Goal: Task Accomplishment & Management: Manage account settings

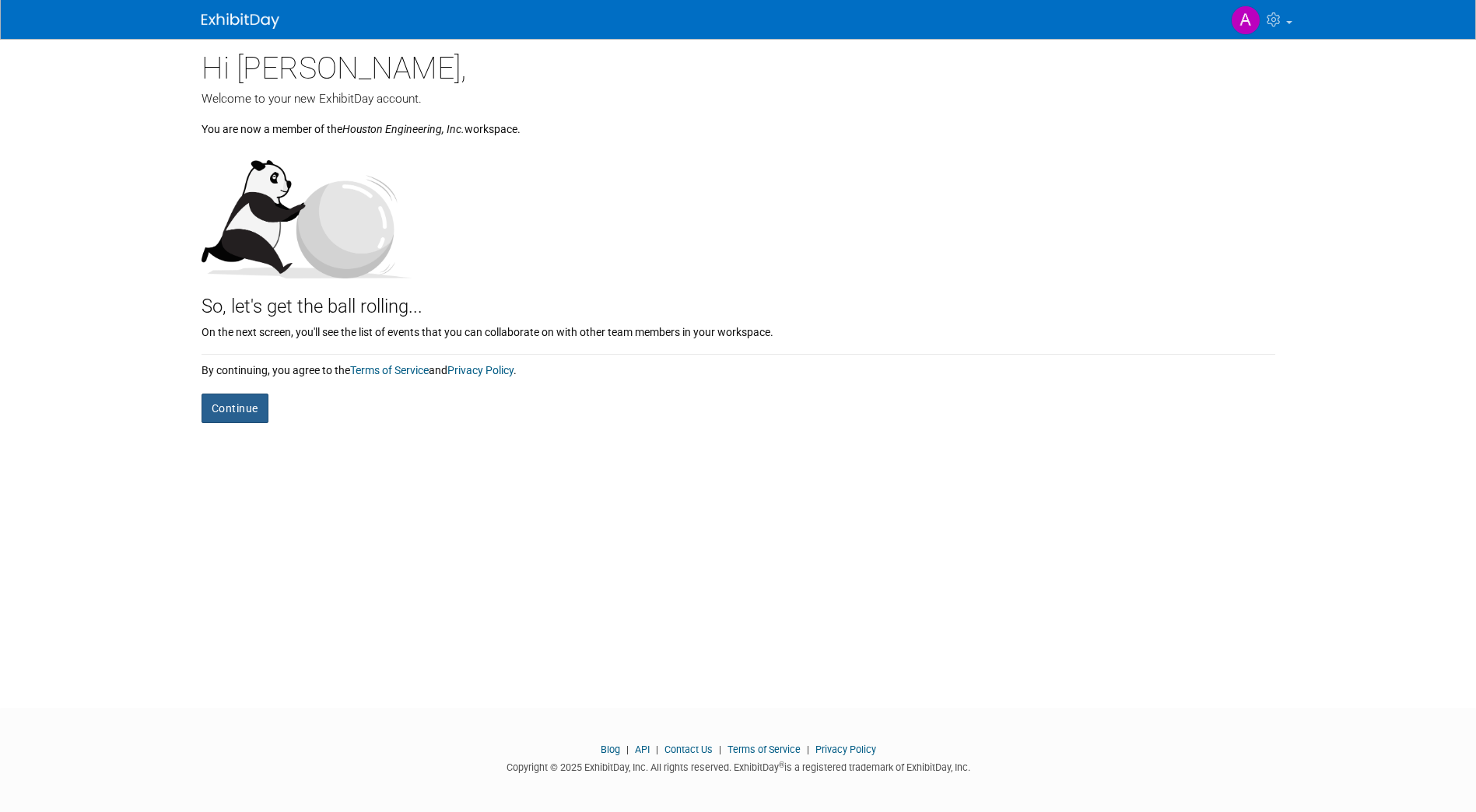
click at [210, 406] on button "Continue" at bounding box center [235, 408] width 67 height 30
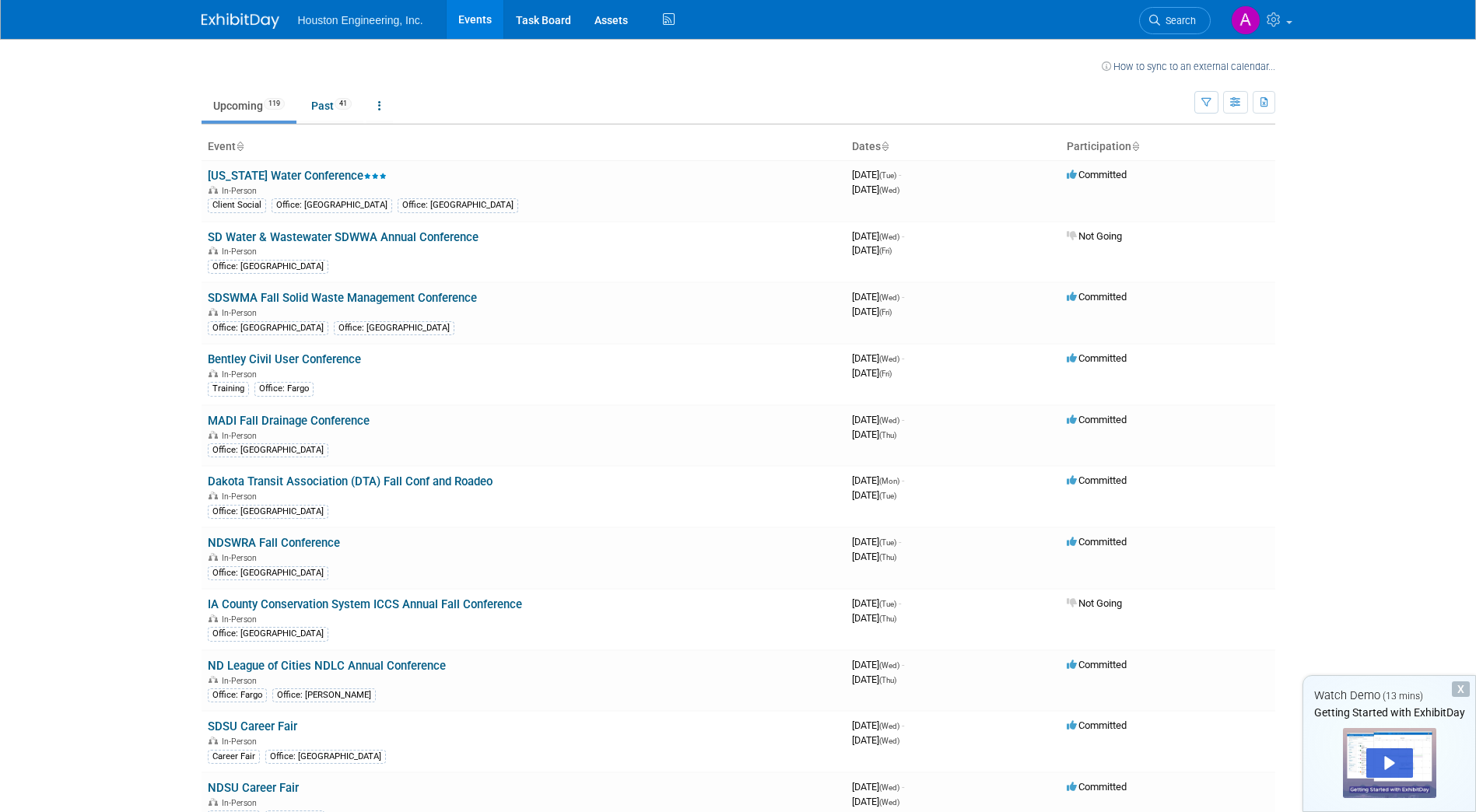
click at [1445, 97] on body "Houston Engineering, Inc. Events Task Board Assets Activity Feed My Account My …" at bounding box center [738, 406] width 1476 height 812
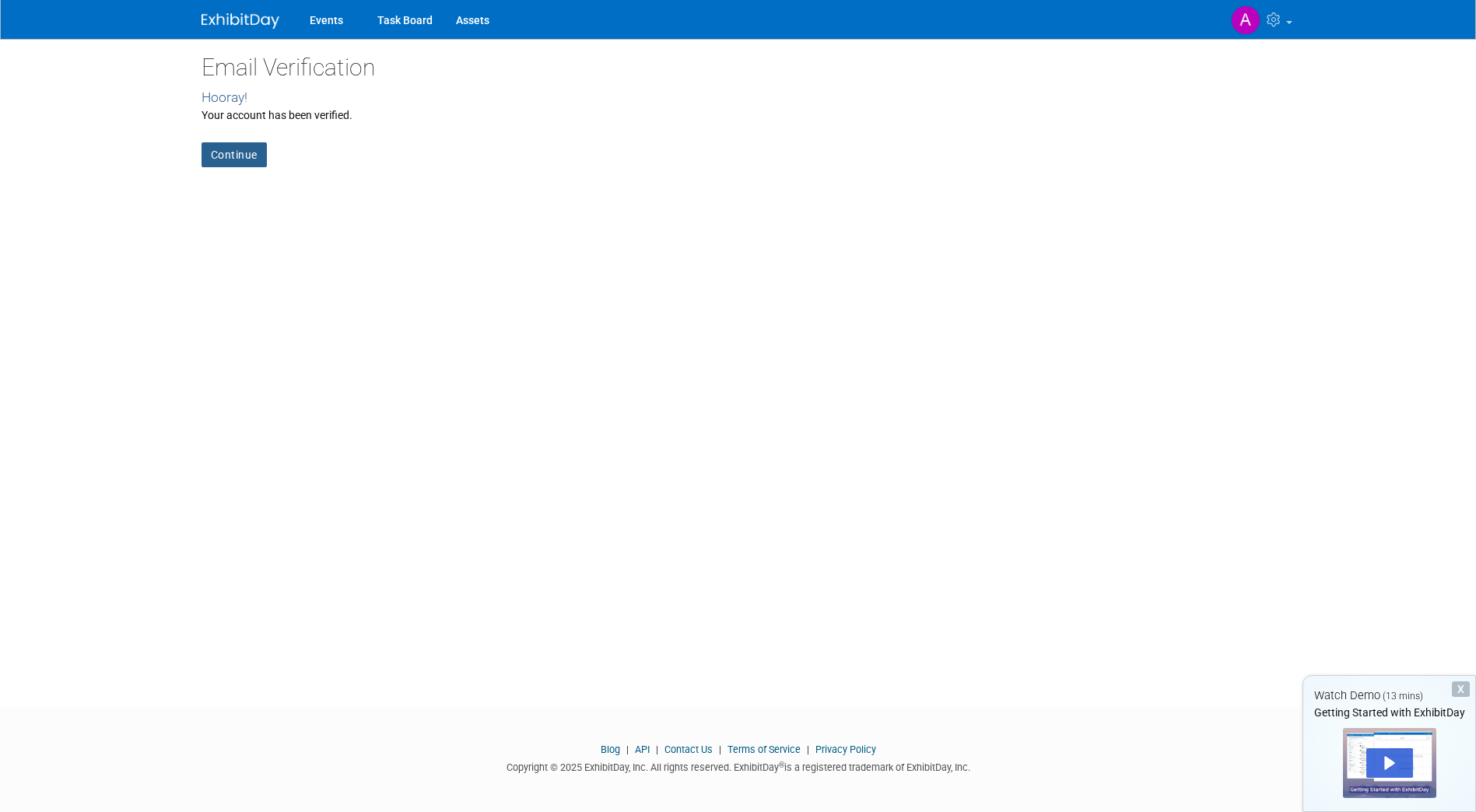
click at [222, 158] on link "Continue" at bounding box center [234, 155] width 65 height 25
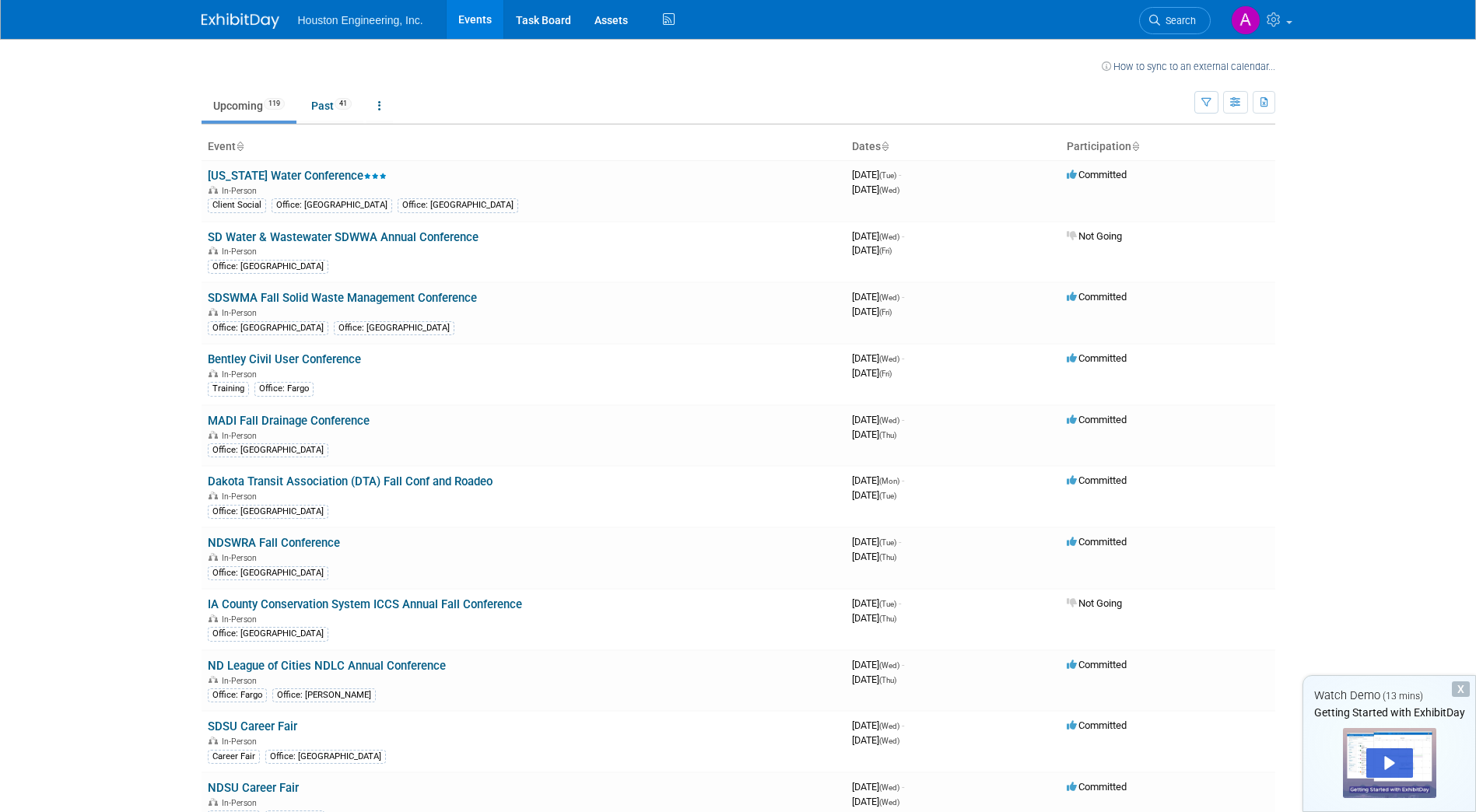
click at [1430, 415] on body "Houston Engineering, Inc. Events Task Board Assets Activity Feed My Account My …" at bounding box center [738, 406] width 1476 height 812
